Goal: Task Accomplishment & Management: Complete application form

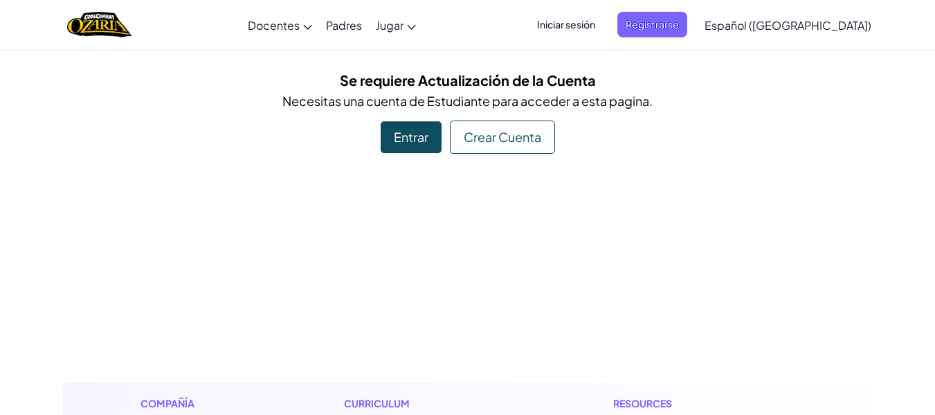
click at [408, 147] on div "Entrar" at bounding box center [411, 137] width 61 height 32
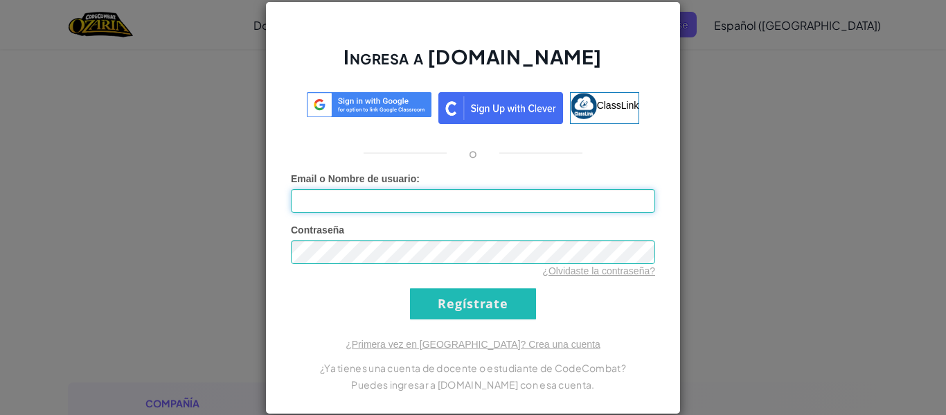
type input "[PERSON_NAME] A"
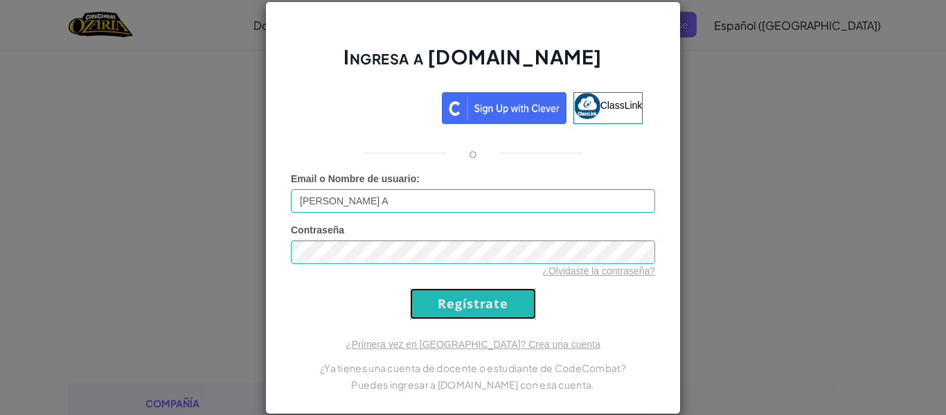
click at [428, 313] on input "Regístrate" at bounding box center [473, 303] width 126 height 31
